Goal: Find specific page/section

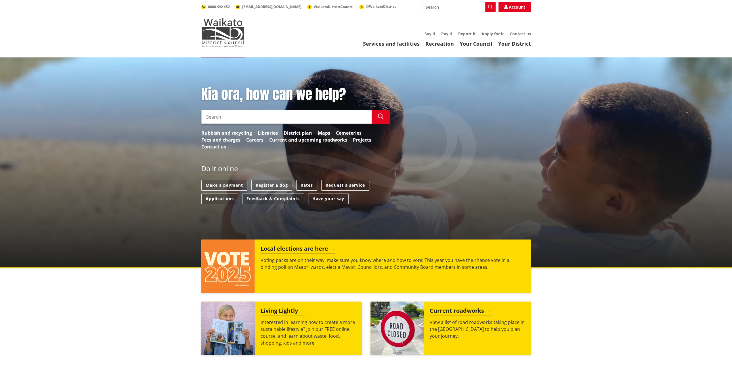
click at [297, 133] on link "District plan" at bounding box center [297, 133] width 28 height 7
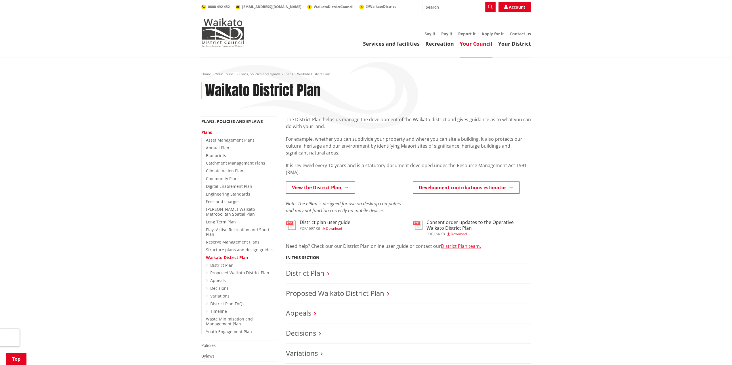
scroll to position [144, 0]
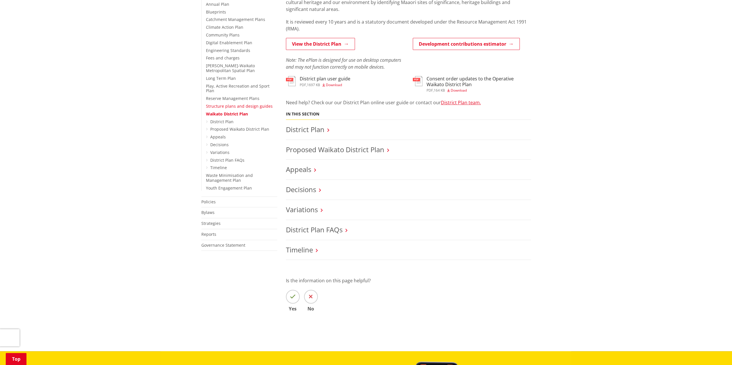
click at [221, 103] on link "Structure plans and design guides" at bounding box center [239, 105] width 67 height 5
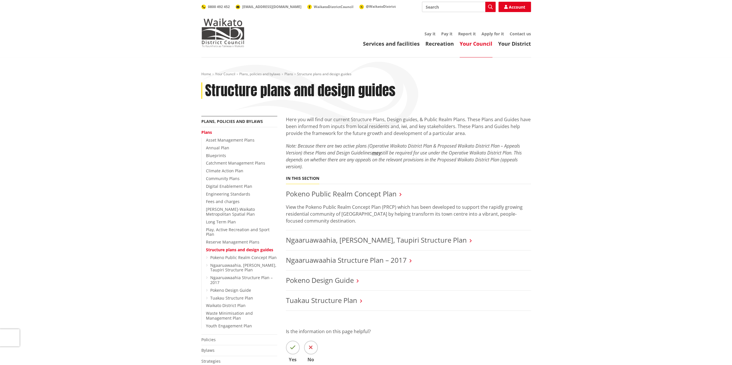
scroll to position [57, 0]
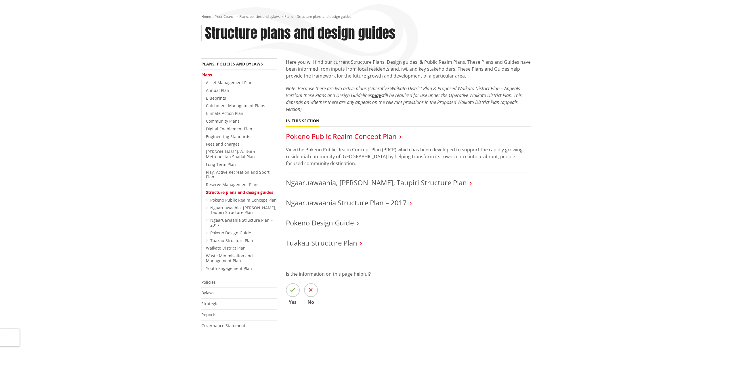
click at [331, 136] on link "Pokeno Public Realm Concept Plan" at bounding box center [341, 136] width 111 height 9
